Goal: Complete application form

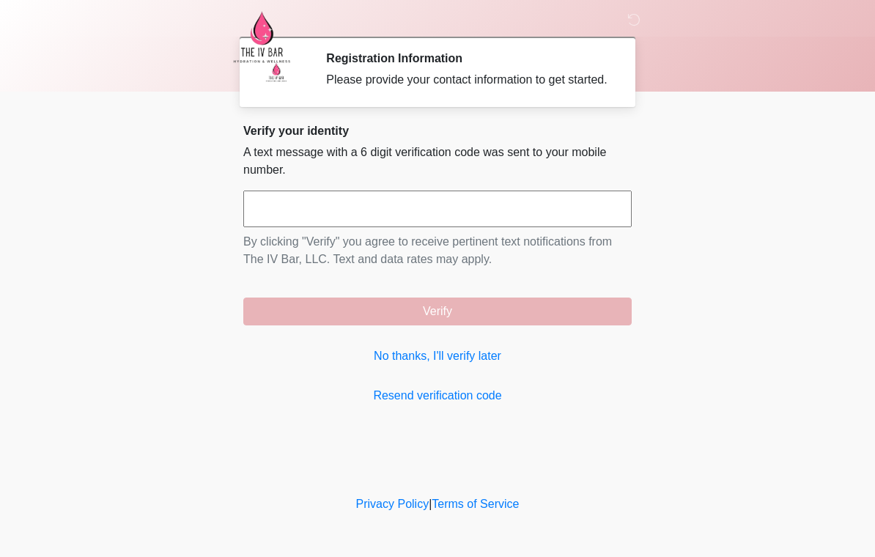
click at [483, 365] on link "No thanks, I'll verify later" at bounding box center [437, 356] width 388 height 18
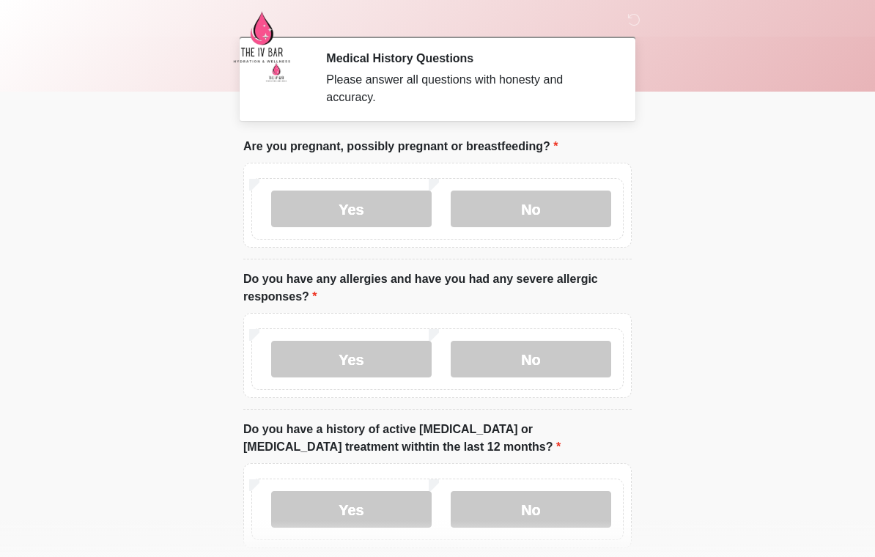
click at [549, 213] on label "No" at bounding box center [531, 209] width 161 height 37
click at [567, 319] on div "Yes No" at bounding box center [437, 355] width 388 height 85
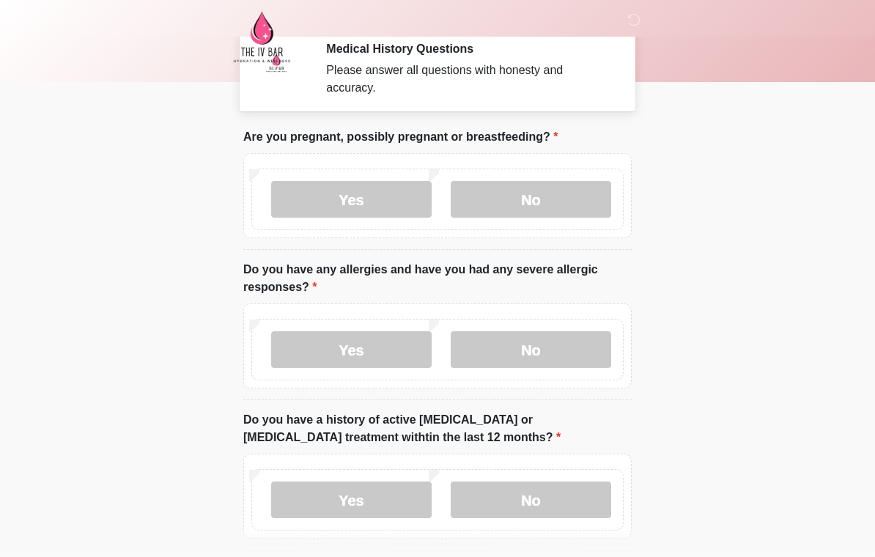
click at [352, 353] on label "Yes" at bounding box center [351, 350] width 161 height 37
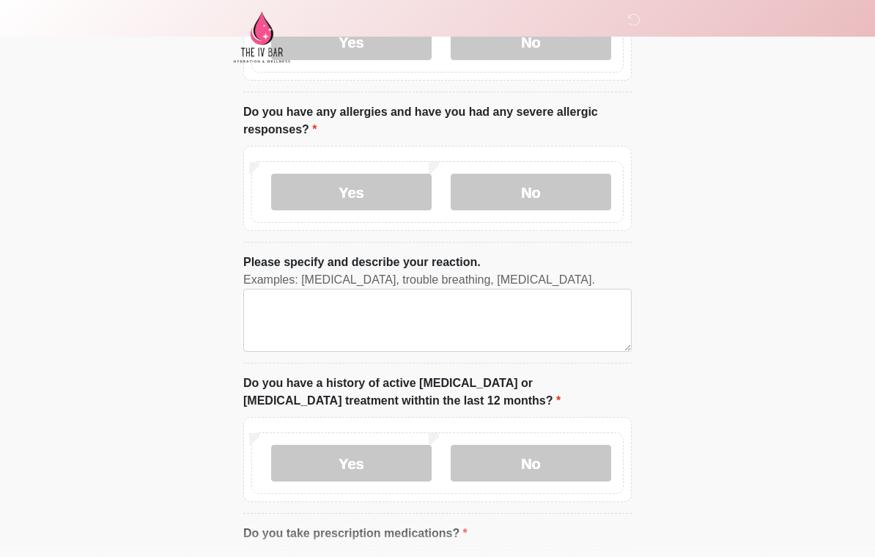
scroll to position [170, 0]
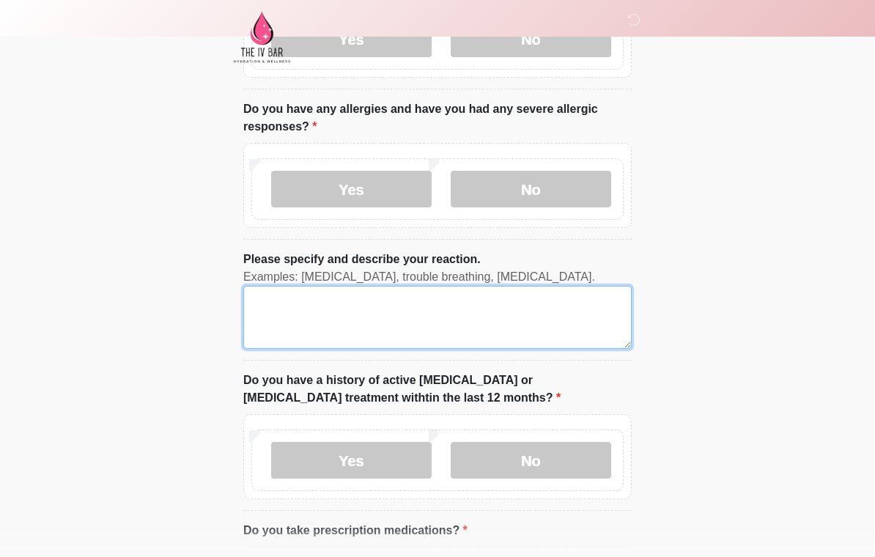
click at [468, 307] on textarea "Please specify and describe your reaction." at bounding box center [437, 317] width 388 height 63
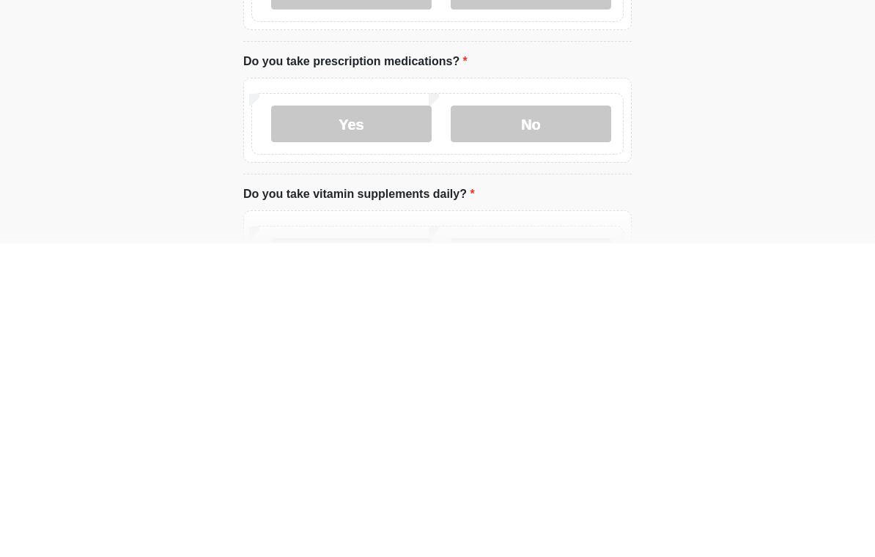
scroll to position [336, 0]
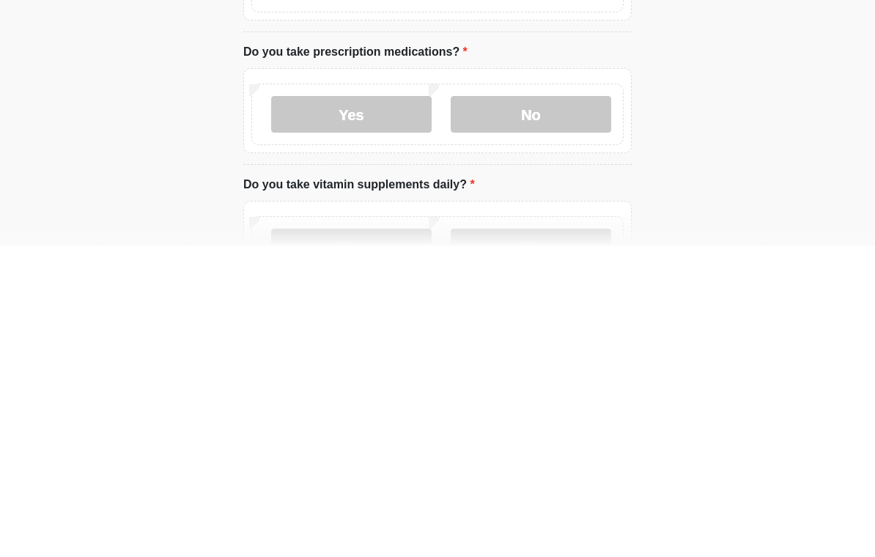
type textarea "**********"
click at [556, 408] on label "No" at bounding box center [531, 426] width 161 height 37
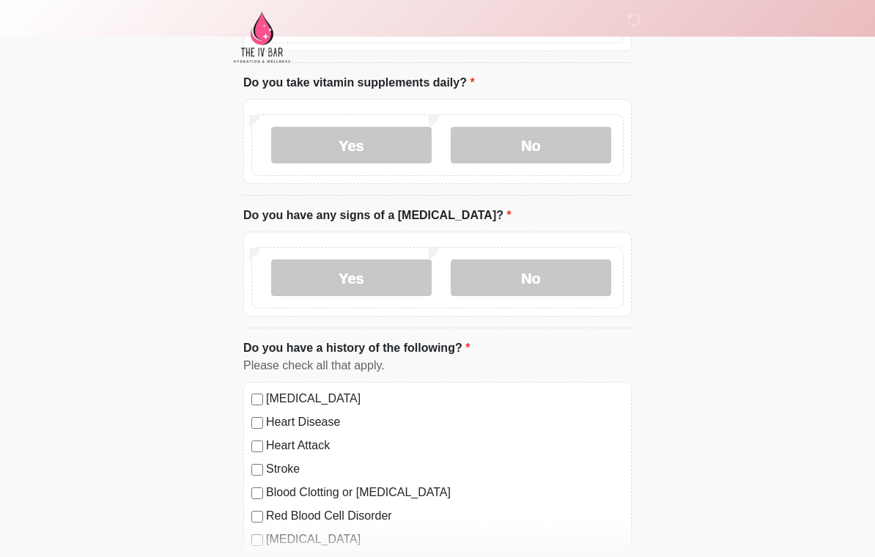
scroll to position [756, 0]
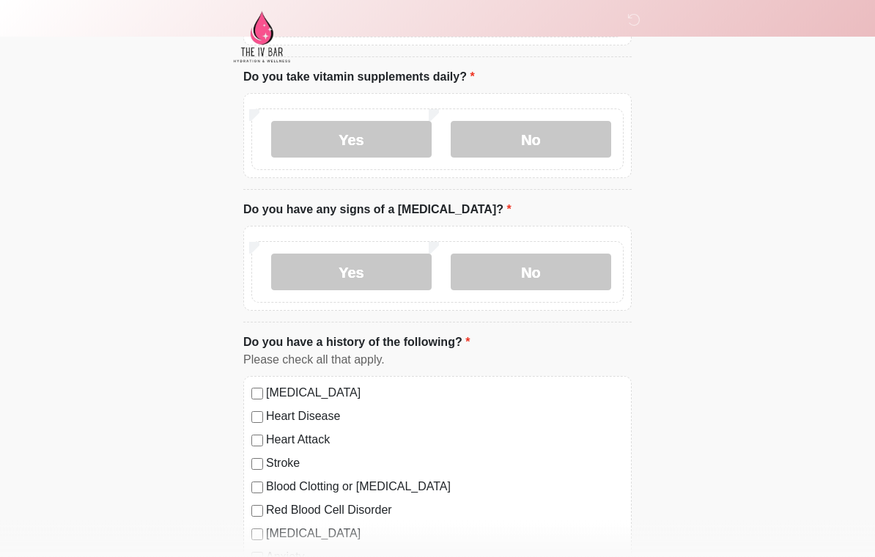
click at [558, 281] on label "No" at bounding box center [531, 272] width 161 height 37
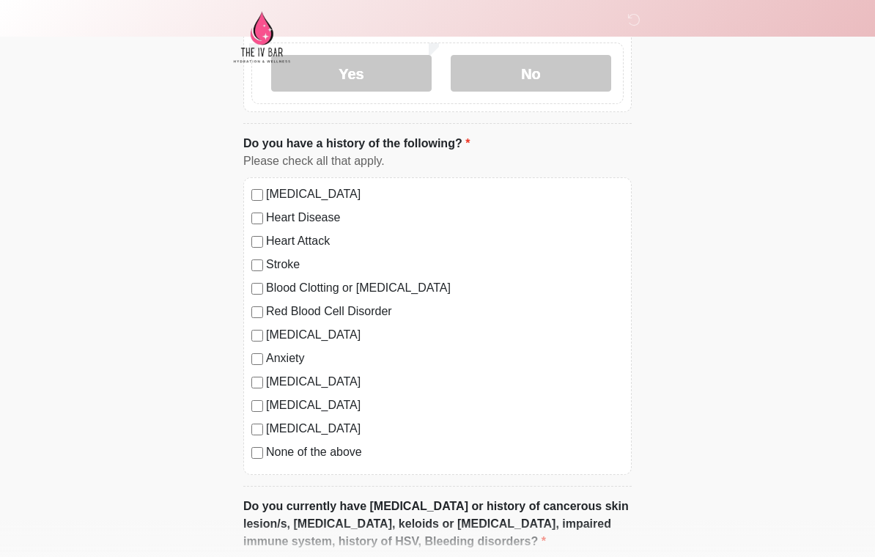
scroll to position [962, 0]
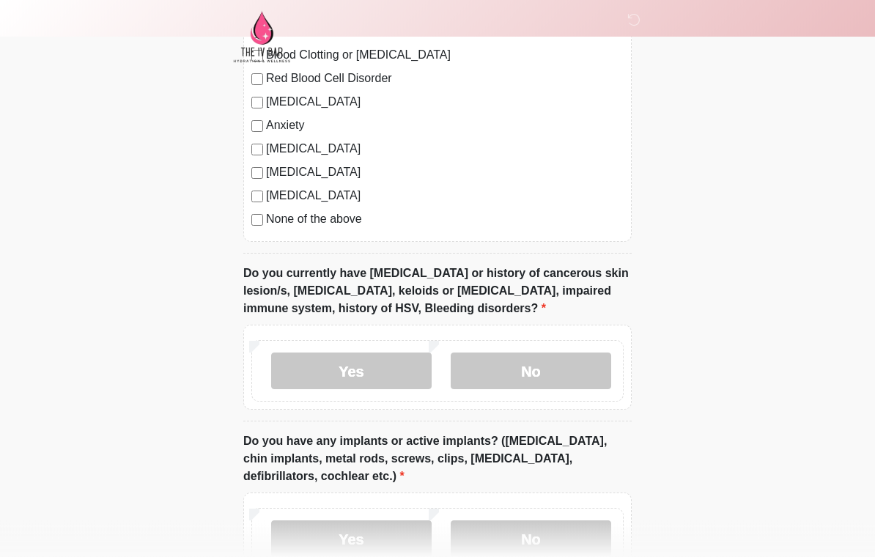
click at [559, 364] on label "No" at bounding box center [531, 371] width 161 height 37
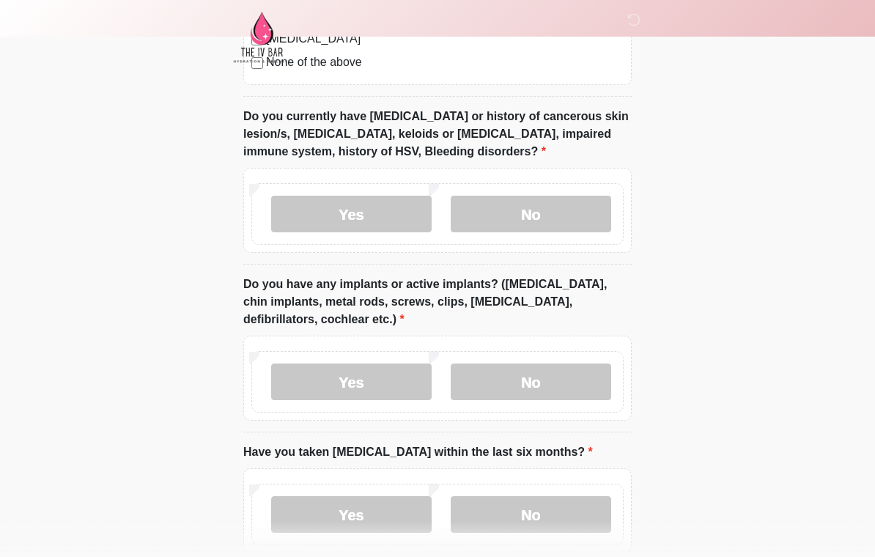
click at [536, 383] on label "No" at bounding box center [531, 382] width 161 height 37
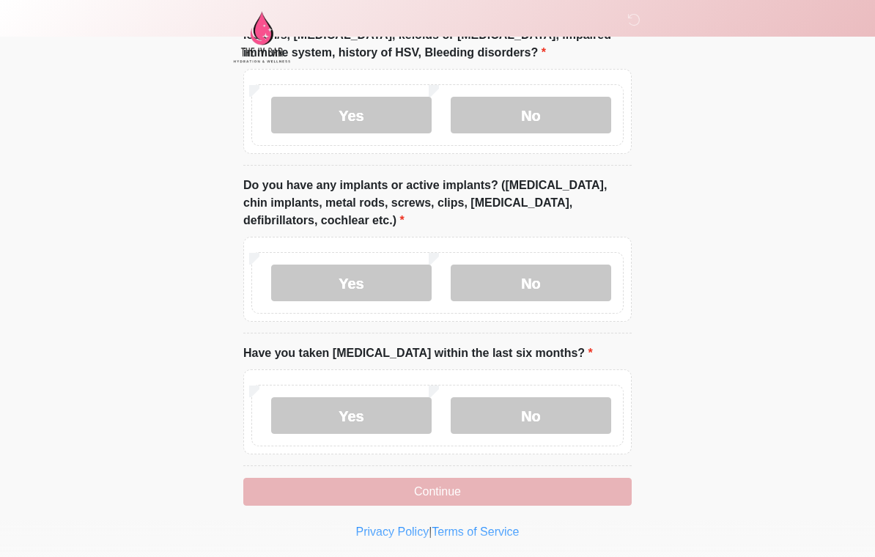
scroll to position [1445, 0]
